Goal: Browse casually: Explore the website without a specific task or goal

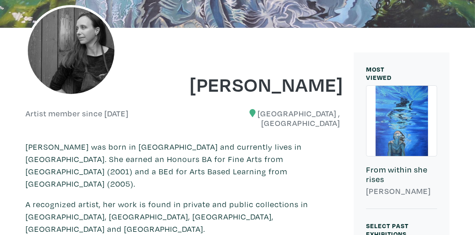
scroll to position [137, 0]
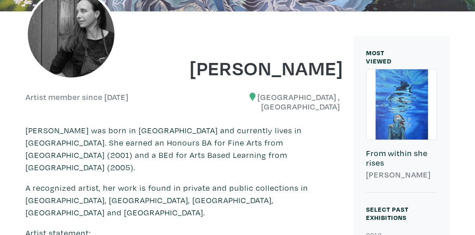
click at [400, 121] on div at bounding box center [401, 104] width 70 height 70
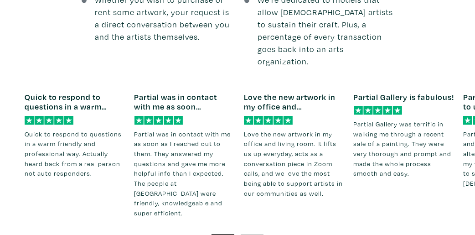
scroll to position [1322, 0]
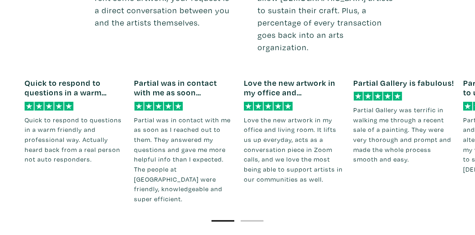
click at [326, 115] on p "Love the new artwork in my office and living room. It lifts us up everyday, act…" at bounding box center [295, 149] width 102 height 69
drag, startPoint x: 326, startPoint y: 92, endPoint x: 344, endPoint y: 87, distance: 18.6
click at [344, 115] on p "Love the new artwork in my office and living room. It lifts us up everyday, act…" at bounding box center [295, 149] width 102 height 69
click at [387, 203] on div "1 2" at bounding box center [238, 213] width 426 height 21
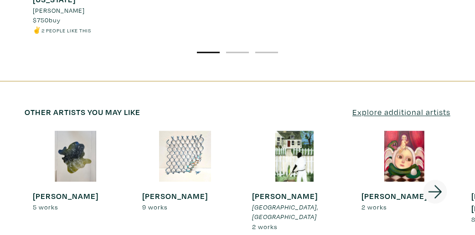
scroll to position [1732, 0]
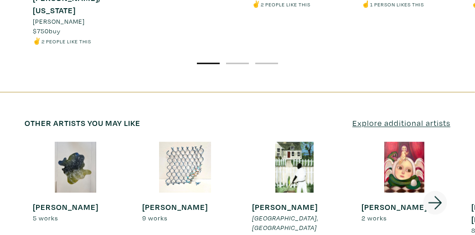
click at [437, 190] on icon at bounding box center [435, 202] width 31 height 25
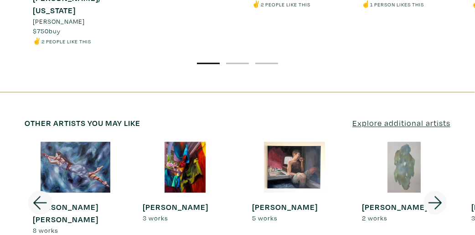
click at [434, 190] on icon at bounding box center [435, 202] width 31 height 25
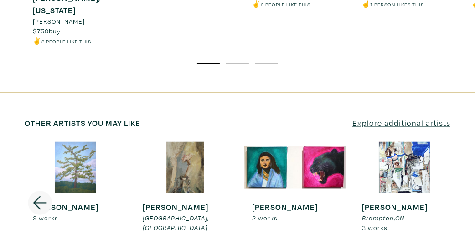
click at [34, 196] on icon at bounding box center [40, 202] width 14 height 13
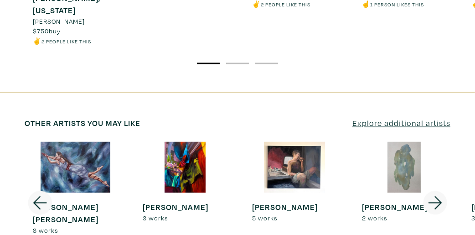
click at [34, 196] on icon at bounding box center [40, 202] width 14 height 13
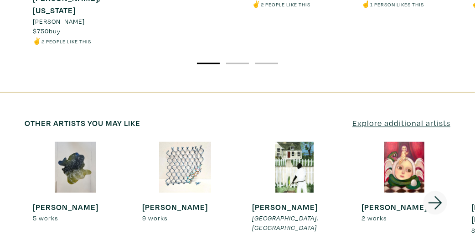
click at [34, 201] on strong "Thomas Atallah" at bounding box center [66, 206] width 66 height 10
